Goal: Find specific page/section: Find specific page/section

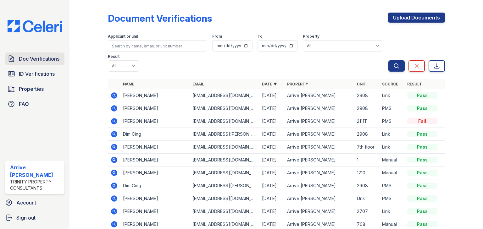
click at [16, 55] on link "Doc Verifications" at bounding box center [34, 59] width 59 height 13
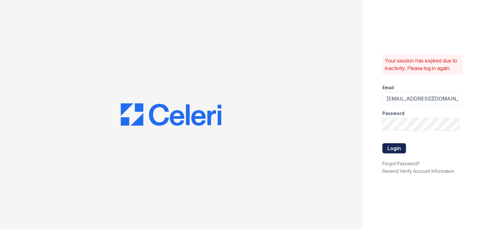
click at [394, 153] on button "Login" at bounding box center [394, 148] width 24 height 10
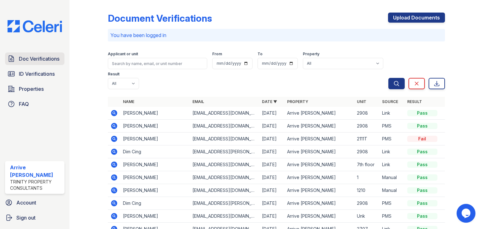
click at [34, 65] on link "Doc Verifications" at bounding box center [34, 59] width 59 height 13
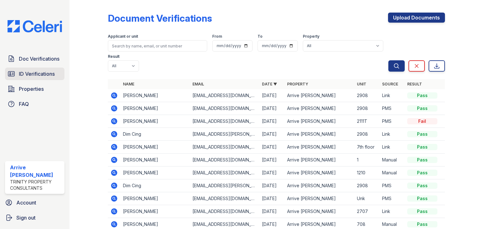
click at [36, 73] on span "ID Verifications" at bounding box center [37, 74] width 36 height 8
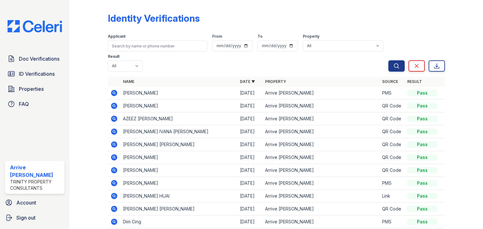
click at [88, 142] on div at bounding box center [94, 129] width 28 height 253
